Goal: Go to known website: Access a specific website the user already knows

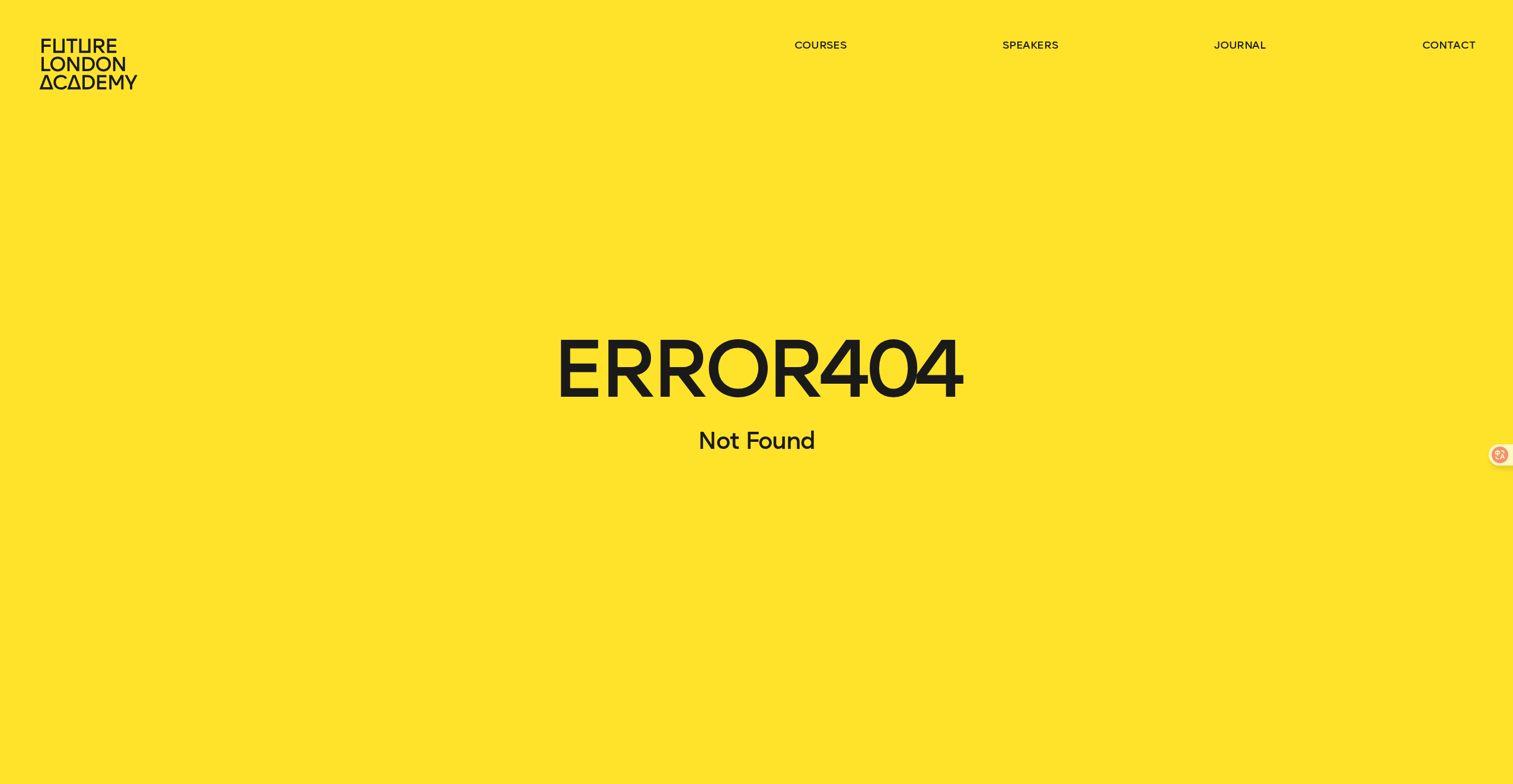
click at [1022, 487] on main "ERROR 404 Not Found" at bounding box center [756, 392] width 1513 height 784
drag, startPoint x: 753, startPoint y: 457, endPoint x: 753, endPoint y: 420, distance: 37.0
click at [753, 453] on main "ERROR 404 Not Found" at bounding box center [756, 392] width 1513 height 784
click at [748, 384] on h1 "ERROR 404" at bounding box center [756, 368] width 1437 height 78
click at [60, 71] on icon at bounding box center [91, 64] width 104 height 52
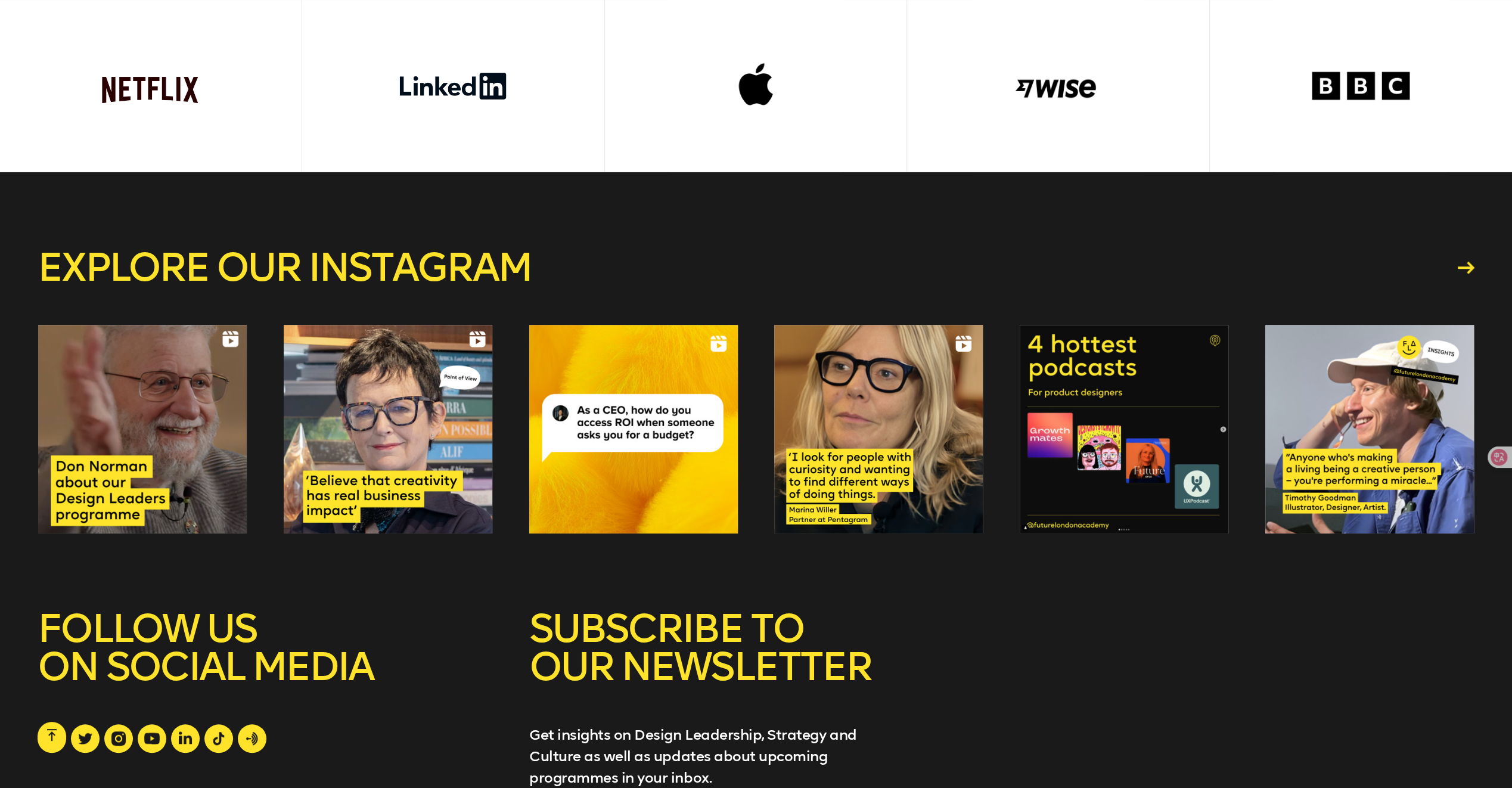
scroll to position [4974, 0]
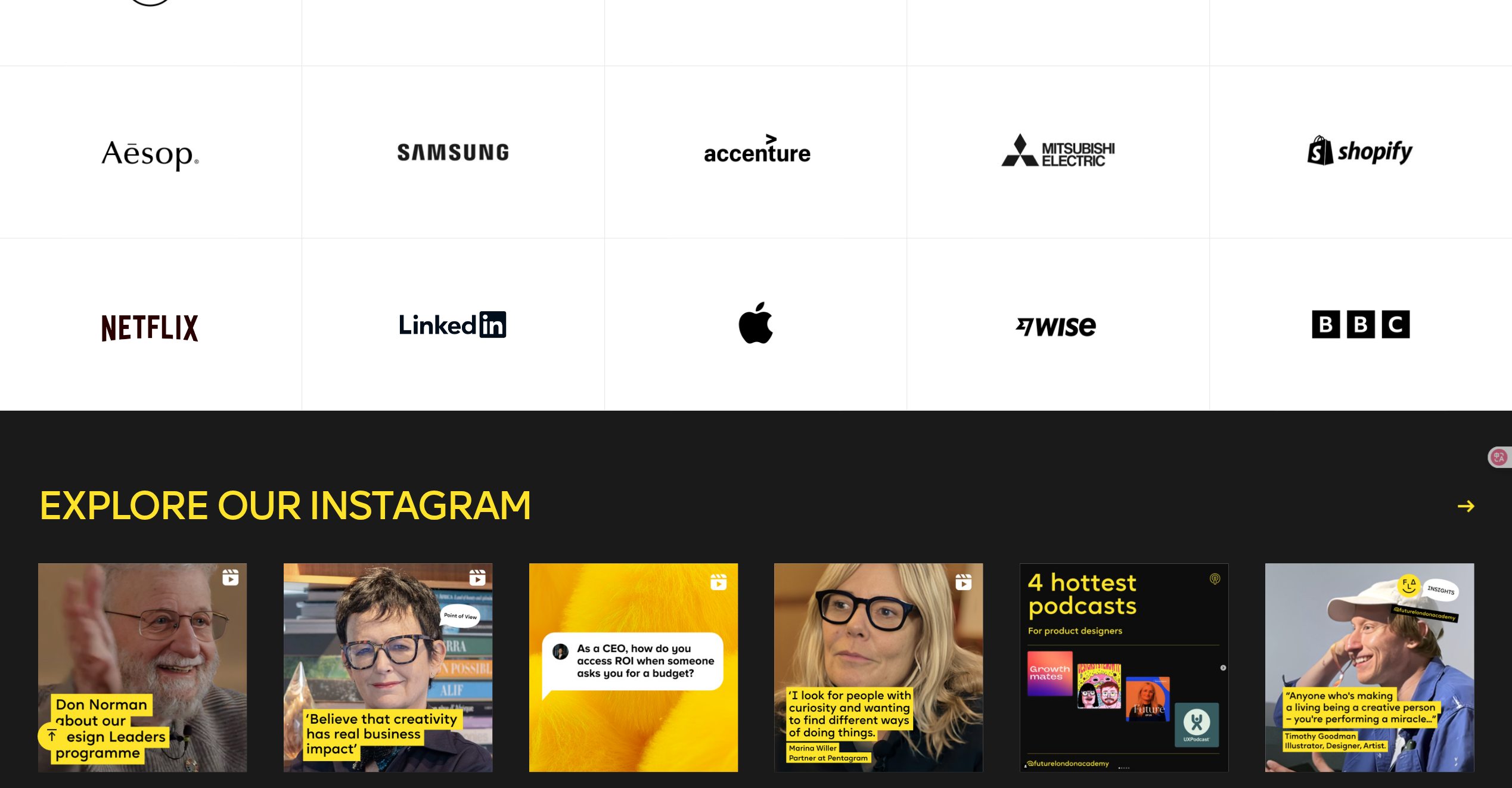
click at [701, 319] on div at bounding box center [756, 324] width 227 height 171
click at [749, 319] on div at bounding box center [756, 324] width 227 height 171
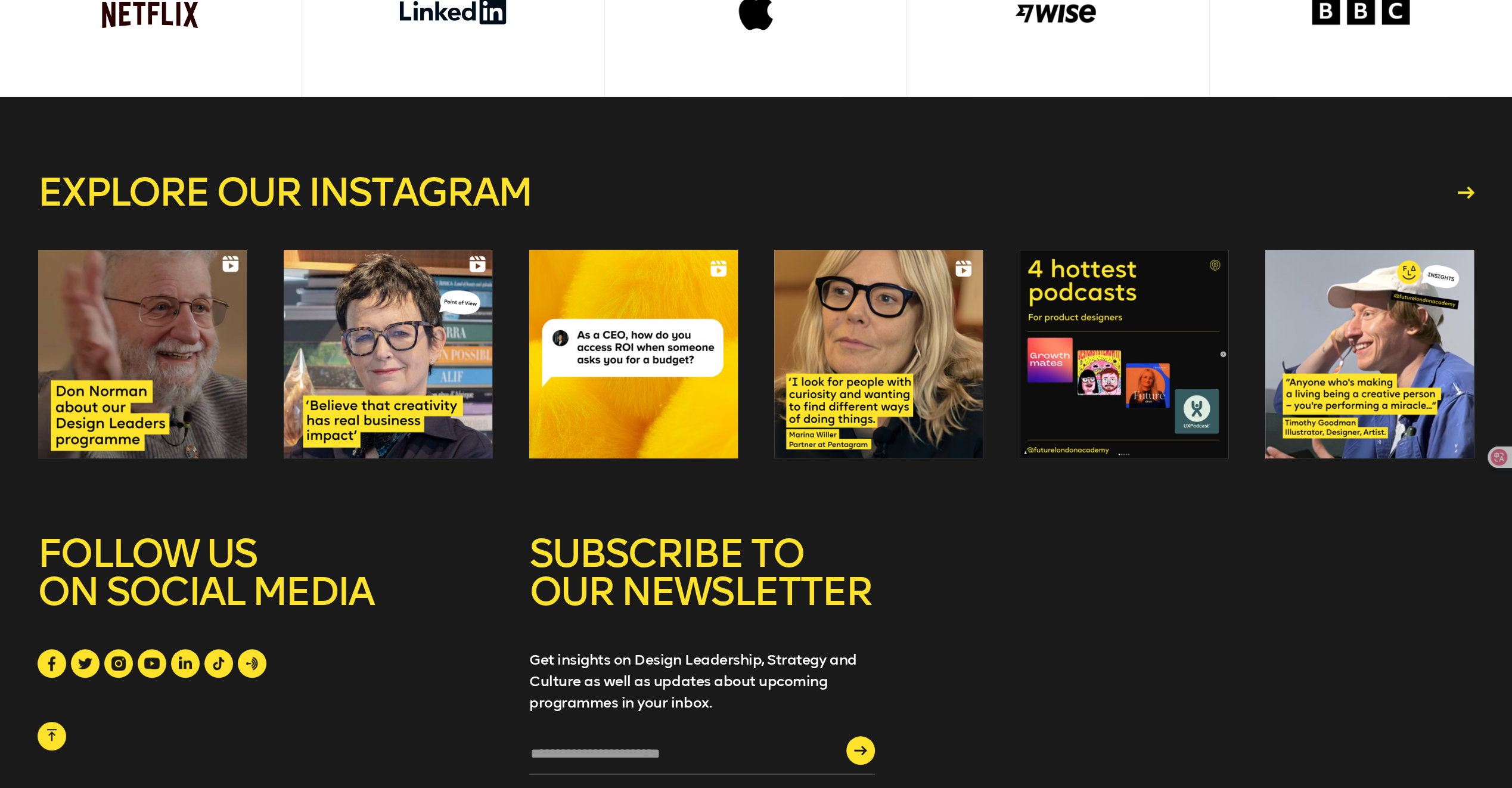
scroll to position [5526, 0]
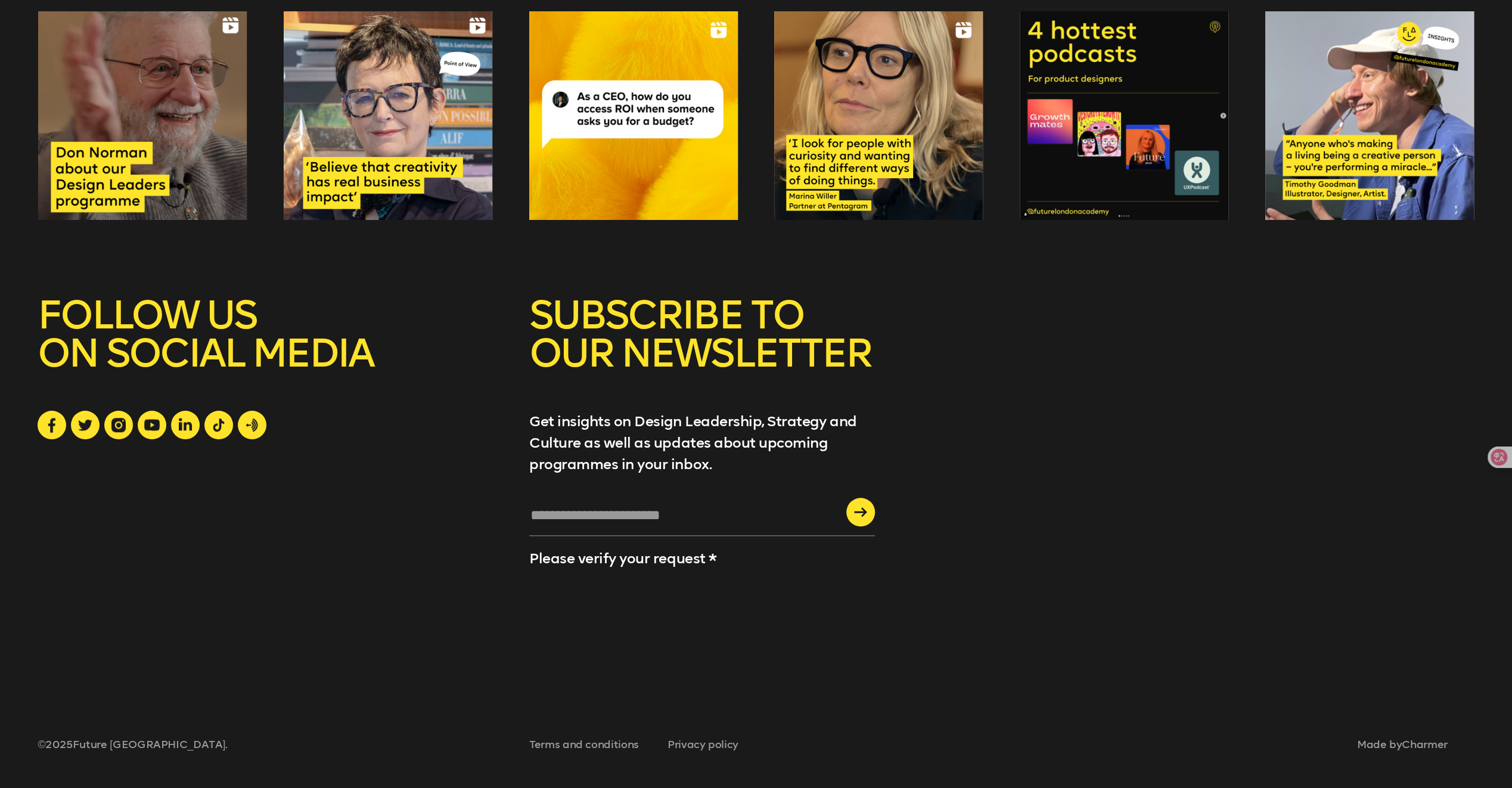
drag, startPoint x: 881, startPoint y: 608, endPoint x: 885, endPoint y: 576, distance: 32.2
click at [880, 608] on div "SUBSCRIBE TO OUR NEWSLETTER Get insights on Design Leadership, Strategy and Cul…" at bounding box center [756, 478] width 1437 height 364
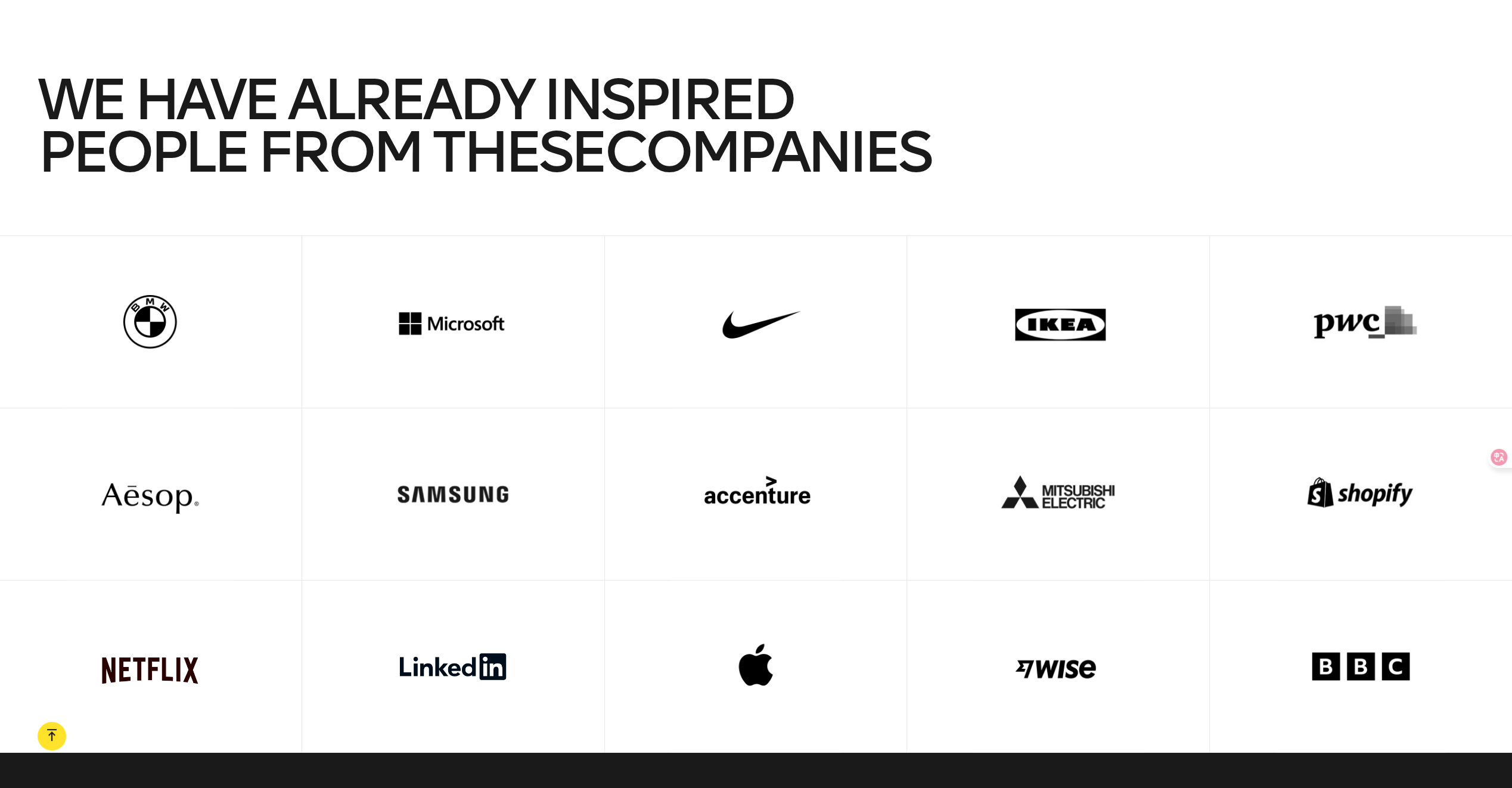
scroll to position [4573, 0]
